Goal: Task Accomplishment & Management: Use online tool/utility

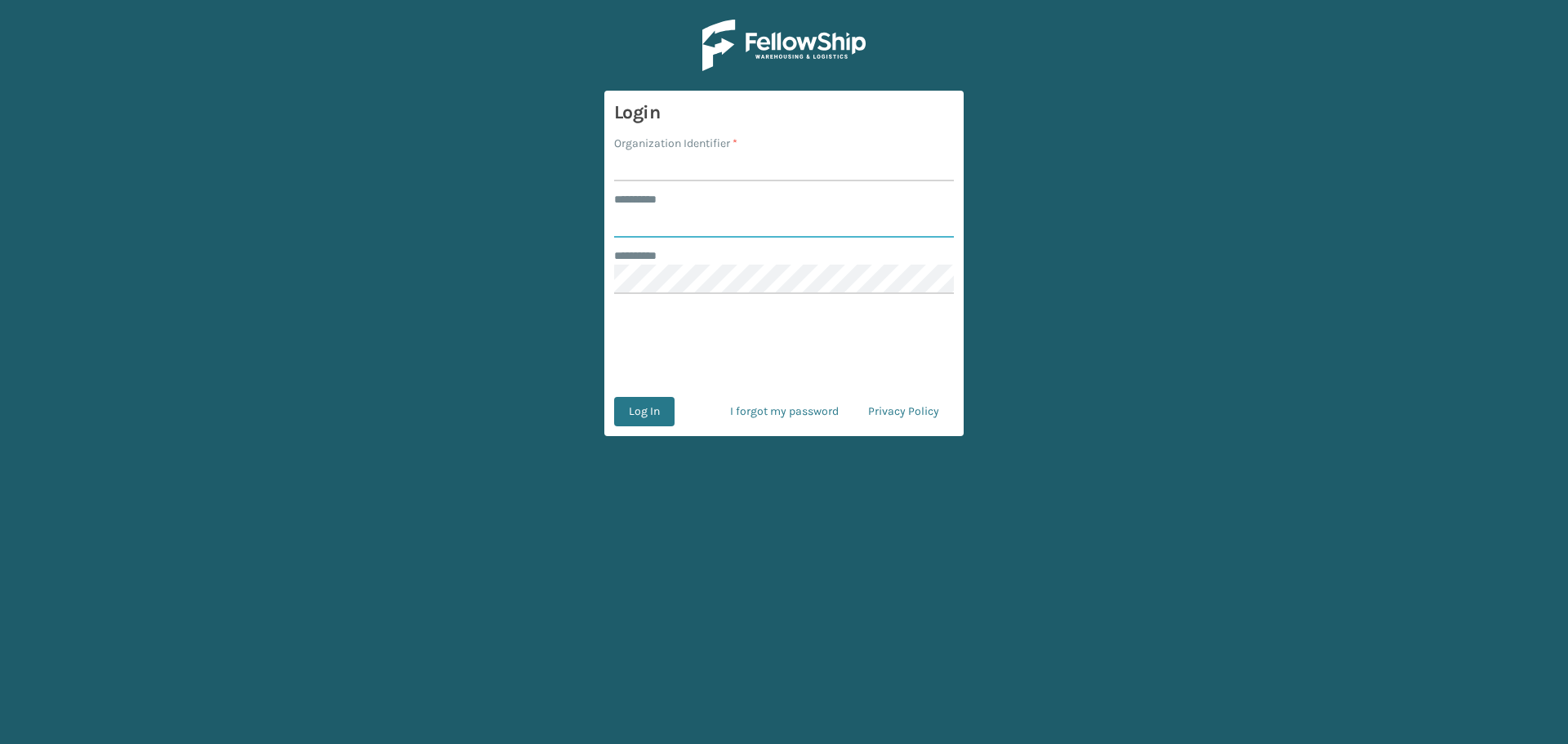
type input "********"
click at [716, 158] on input "Organization Identifier *" at bounding box center [784, 166] width 339 height 30
type input "MilliardLV"
click at [643, 416] on button "Log In" at bounding box center [644, 411] width 60 height 30
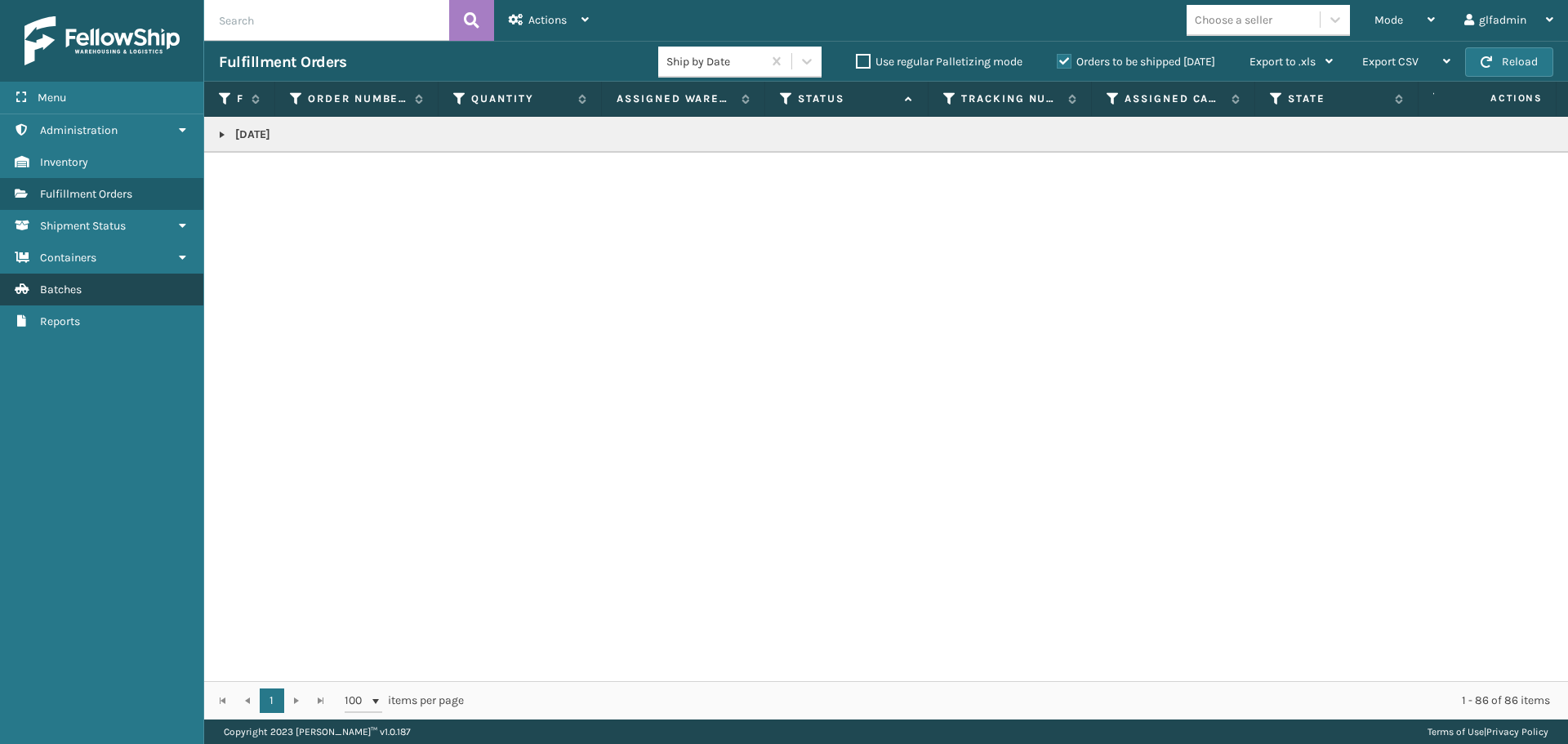
click at [85, 292] on link "Batches" at bounding box center [102, 289] width 204 height 31
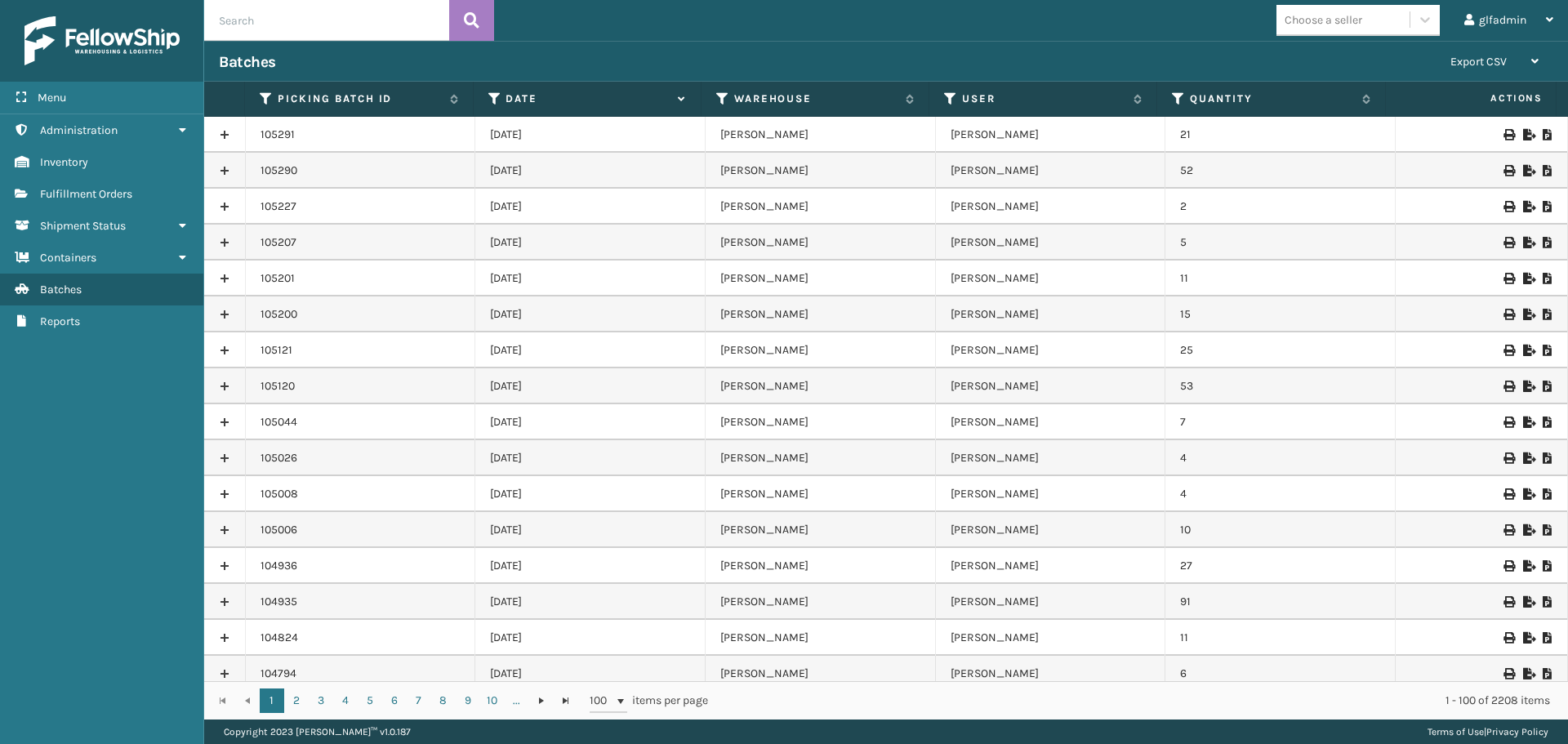
click at [1523, 174] on icon at bounding box center [1528, 170] width 10 height 12
click at [1523, 137] on icon at bounding box center [1528, 135] width 10 height 12
click at [1523, 135] on icon at bounding box center [1528, 135] width 10 height 12
